Goal: Task Accomplishment & Management: Manage account settings

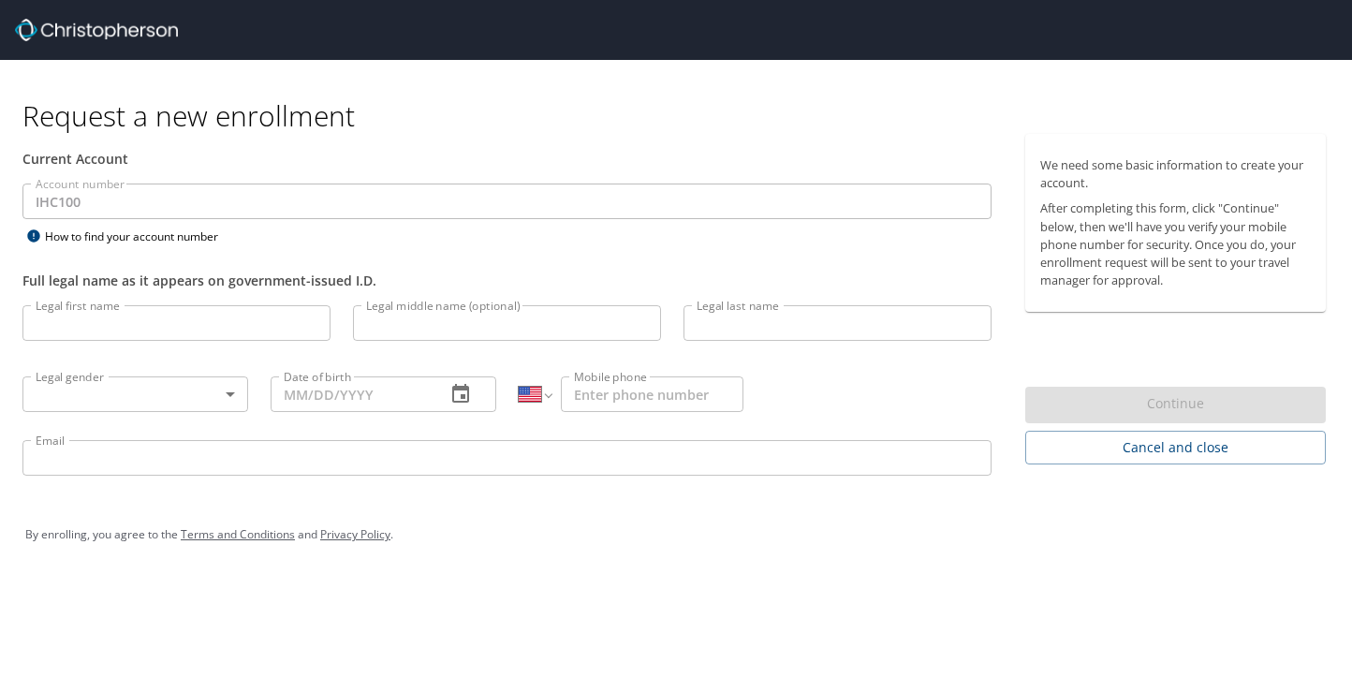
select select "US"
click at [1195, 446] on span "Cancel and close" at bounding box center [1175, 447] width 271 height 23
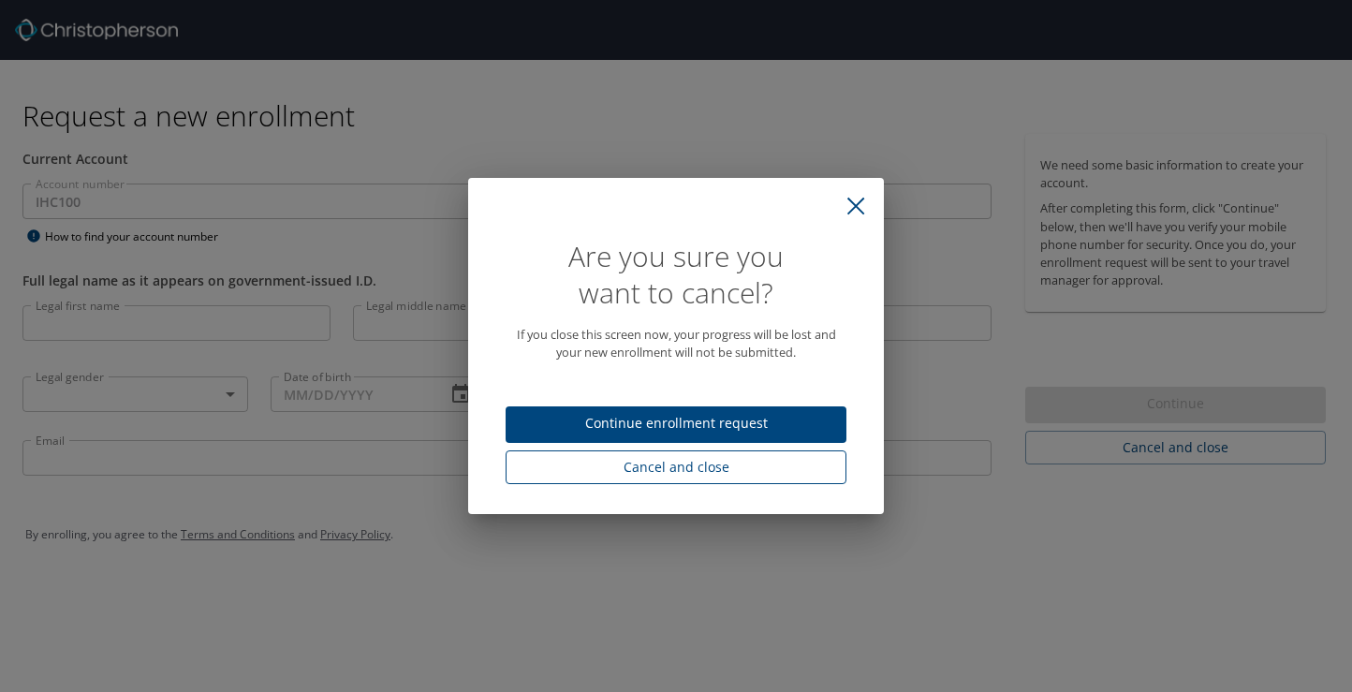
click at [657, 463] on span "Cancel and close" at bounding box center [676, 467] width 311 height 23
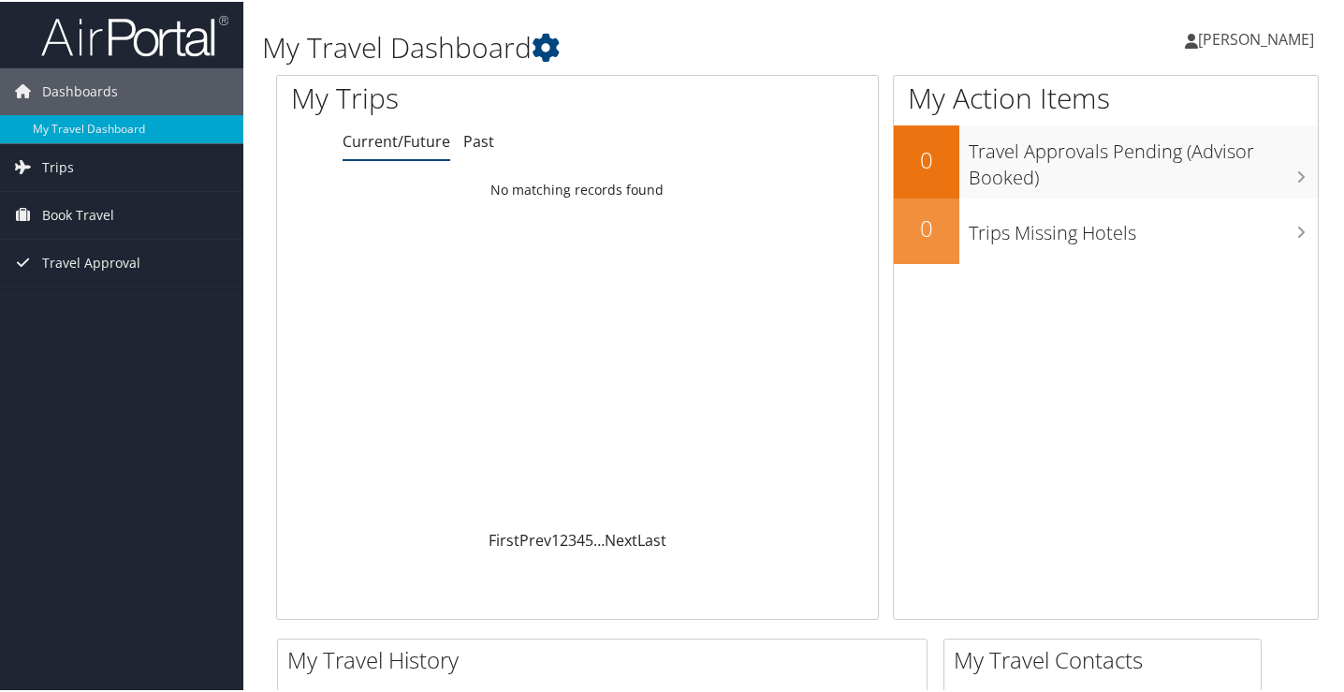
click at [1237, 33] on span "Verl Walker" at bounding box center [1256, 37] width 116 height 21
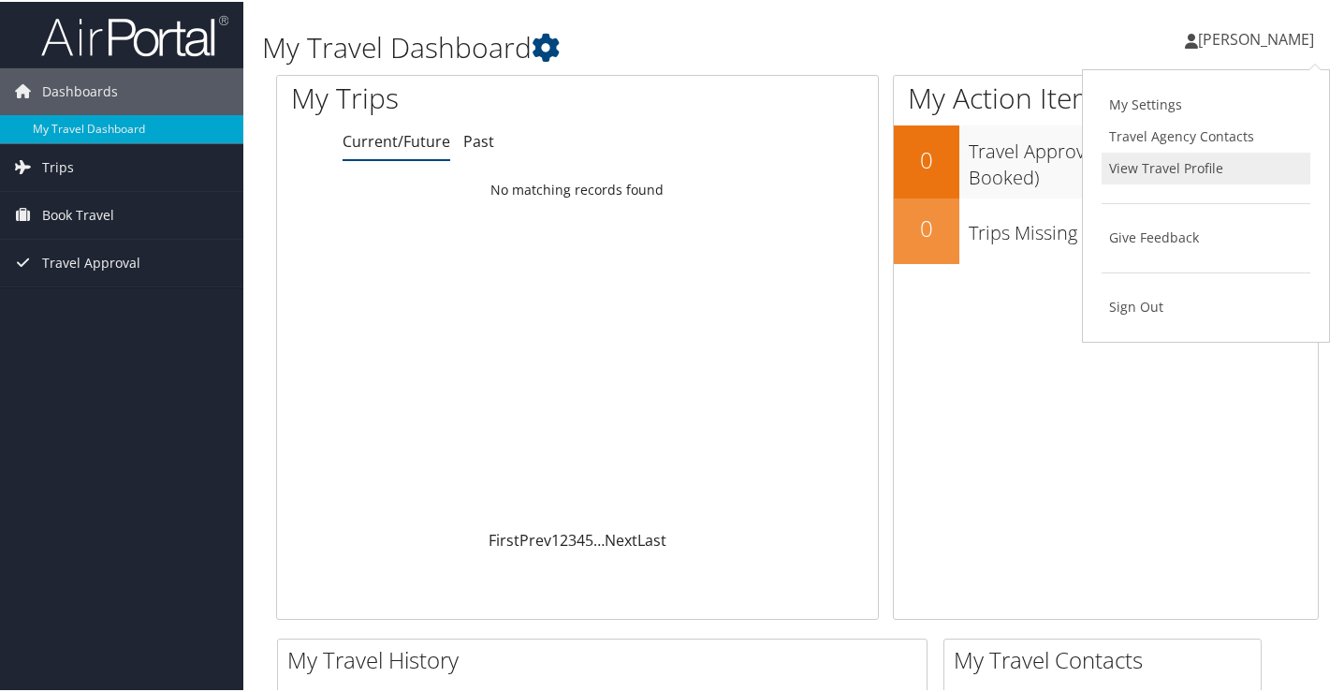
click at [1130, 164] on link "View Travel Profile" at bounding box center [1206, 167] width 209 height 32
